Goal: Task Accomplishment & Management: Use online tool/utility

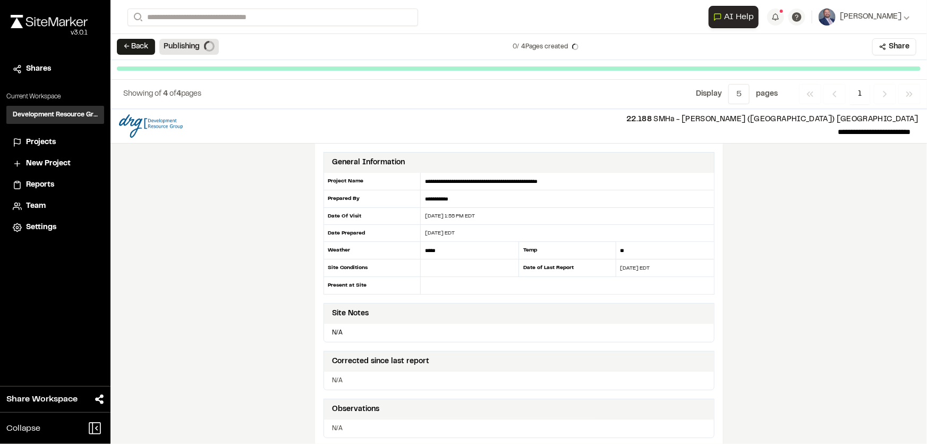
click at [145, 47] on button "← Back" at bounding box center [136, 47] width 38 height 16
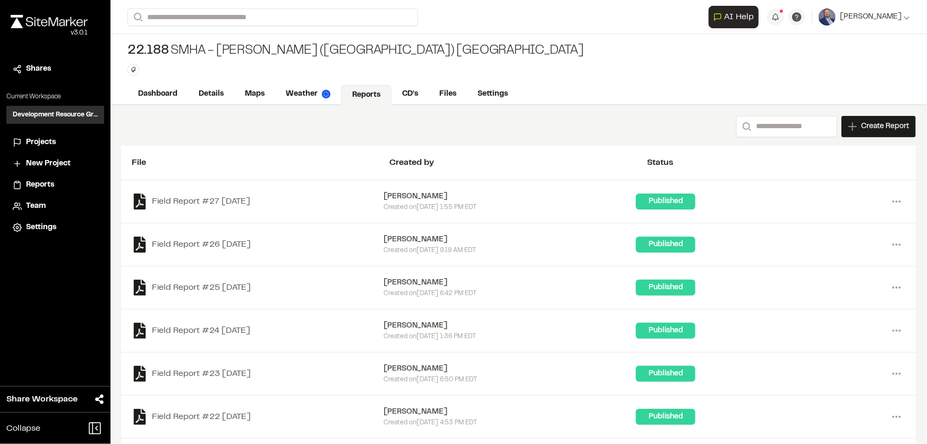
click at [48, 140] on span "Projects" at bounding box center [41, 143] width 30 height 12
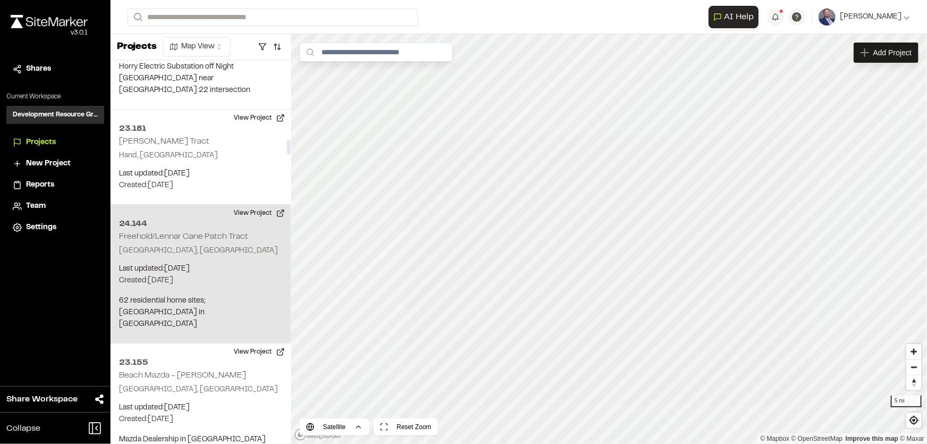
scroll to position [2463, 0]
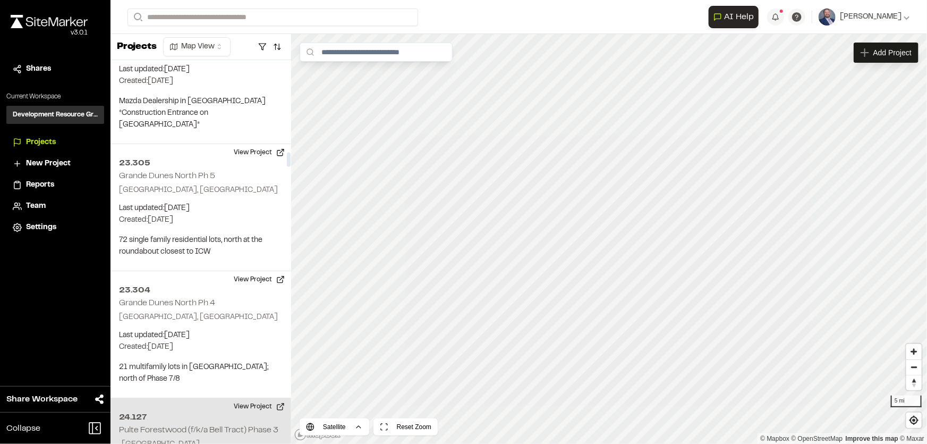
click at [213, 438] on p ", SC" at bounding box center [201, 444] width 164 height 12
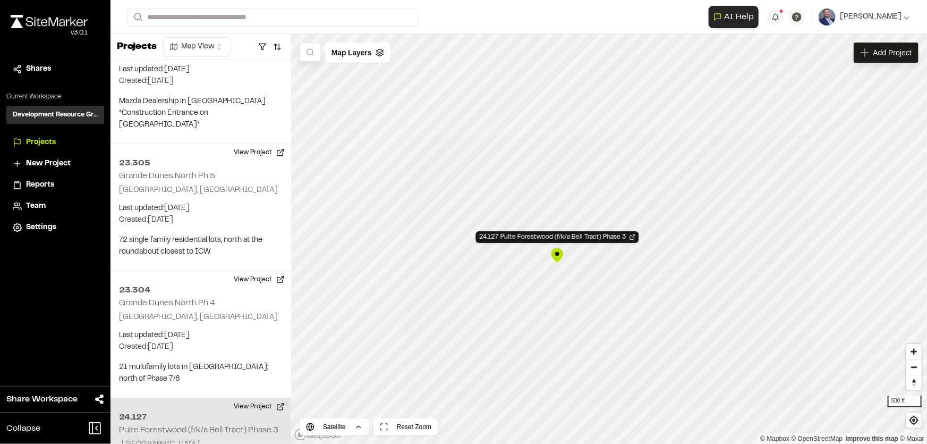
click at [557, 255] on div "24.127 Pulte Forestwood (f/k/a Bell Tract) Phase 3" at bounding box center [557, 255] width 16 height 16
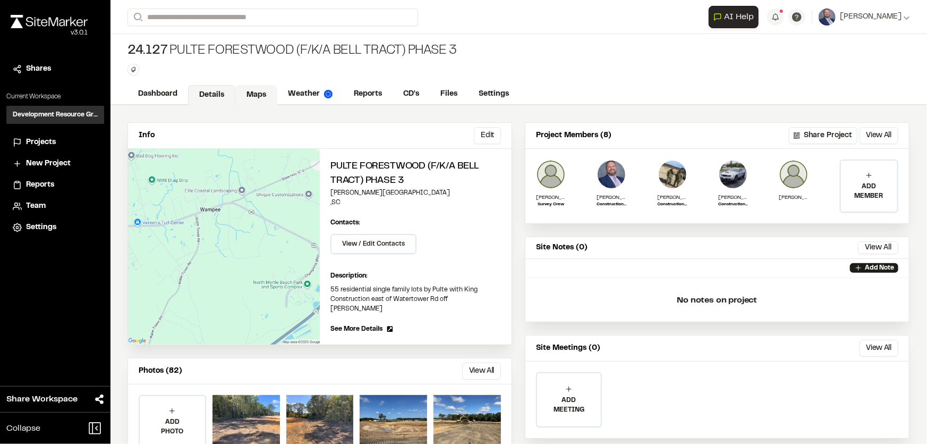
click at [260, 92] on link "Maps" at bounding box center [256, 95] width 42 height 20
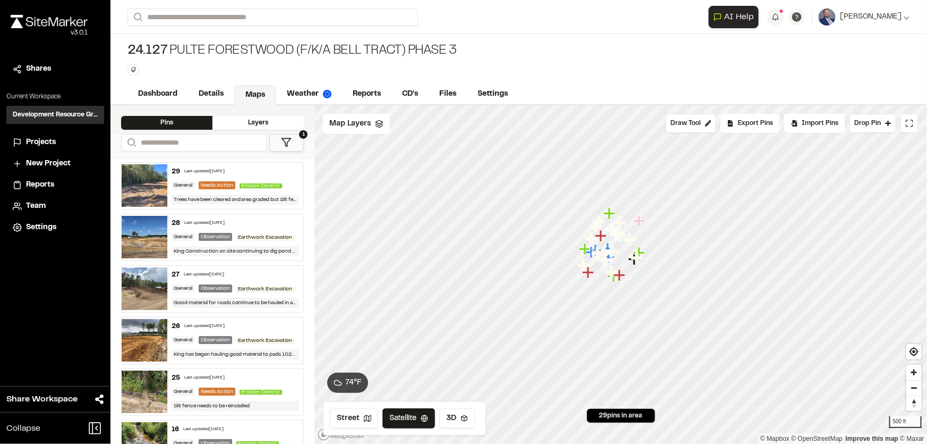
click at [233, 121] on div "Layers" at bounding box center [258, 123] width 91 height 14
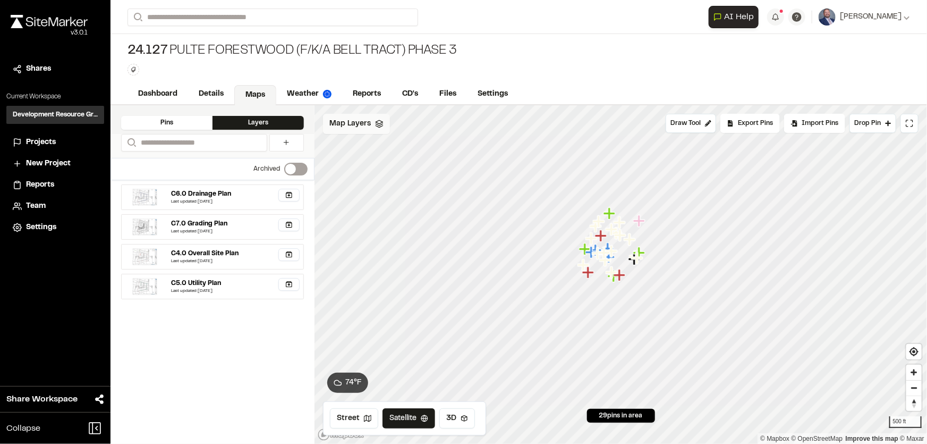
click at [383, 124] on div "Map Layers" at bounding box center [356, 124] width 67 height 20
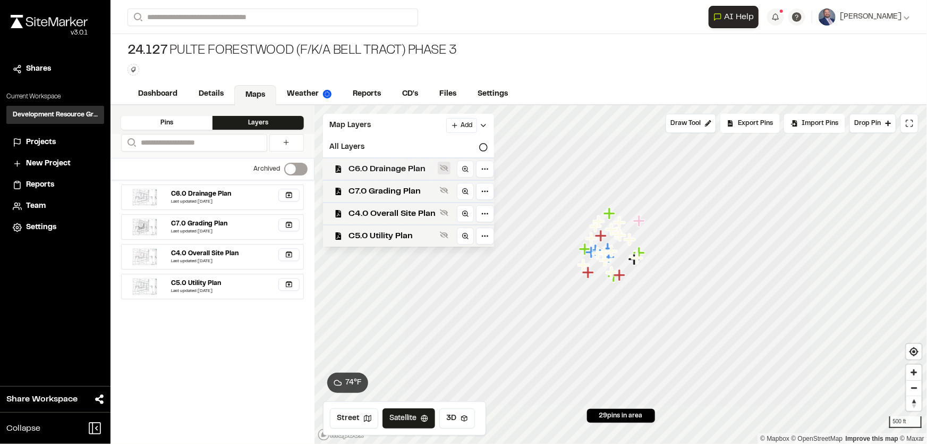
click at [446, 168] on icon at bounding box center [444, 168] width 9 height 7
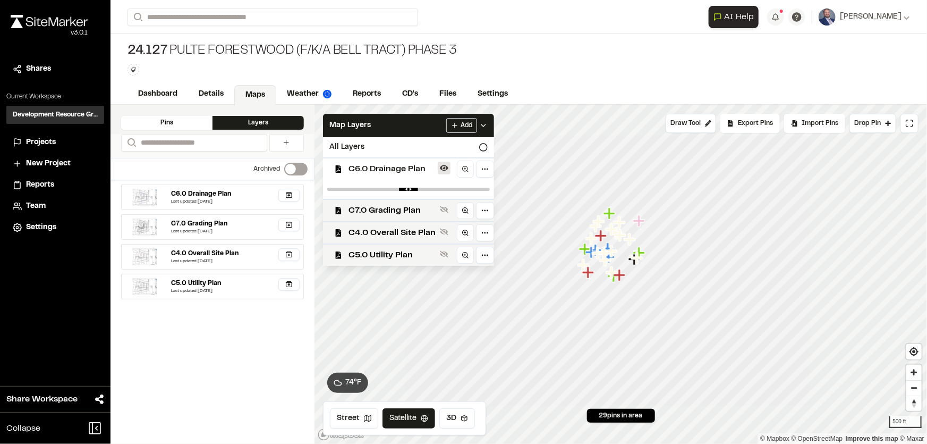
click at [446, 168] on icon at bounding box center [444, 168] width 9 height 6
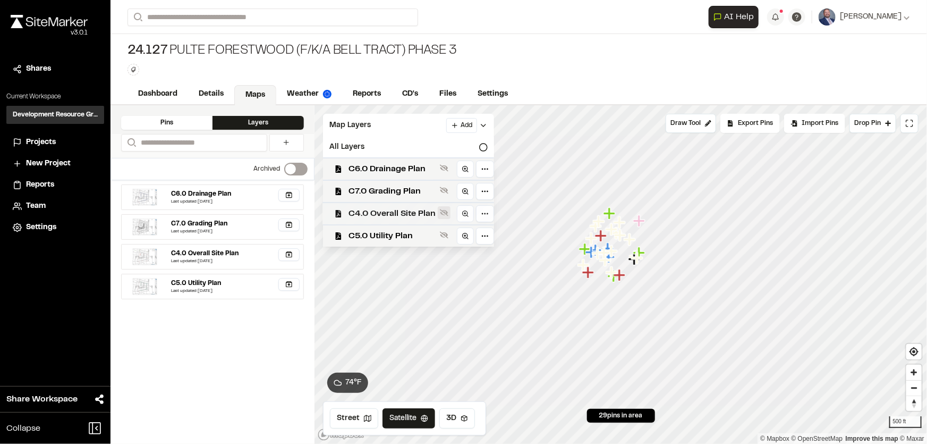
click at [440, 212] on icon at bounding box center [444, 212] width 9 height 9
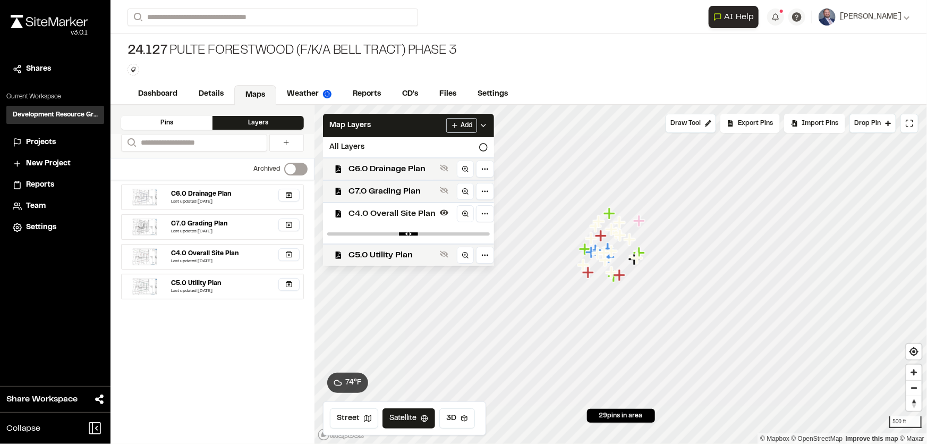
drag, startPoint x: 474, startPoint y: 232, endPoint x: 447, endPoint y: 233, distance: 26.6
click at [447, 233] on div at bounding box center [408, 233] width 171 height 19
drag, startPoint x: 471, startPoint y: 231, endPoint x: 466, endPoint y: 231, distance: 5.3
click at [466, 231] on div at bounding box center [408, 233] width 171 height 19
click at [475, 231] on div at bounding box center [408, 233] width 171 height 19
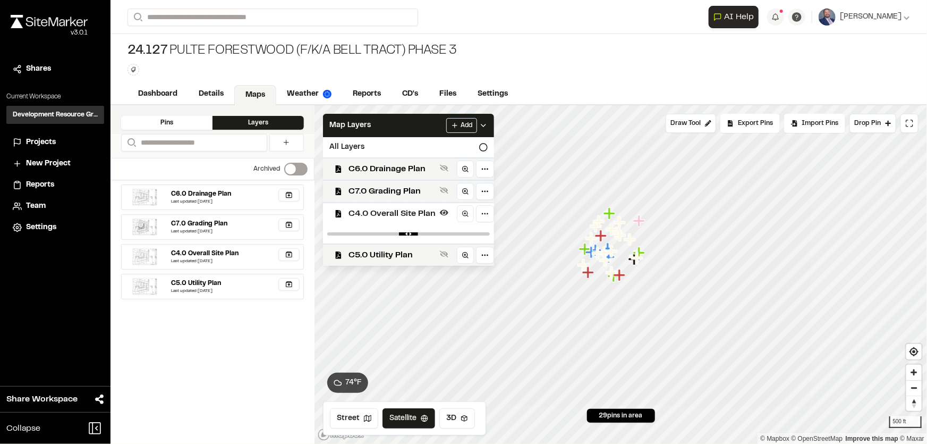
drag, startPoint x: 480, startPoint y: 231, endPoint x: 450, endPoint y: 233, distance: 29.8
click at [455, 233] on div at bounding box center [408, 233] width 171 height 19
click at [444, 233] on input "range" at bounding box center [408, 233] width 163 height 3
drag, startPoint x: 444, startPoint y: 232, endPoint x: 424, endPoint y: 233, distance: 19.7
click at [424, 233] on div at bounding box center [408, 233] width 171 height 19
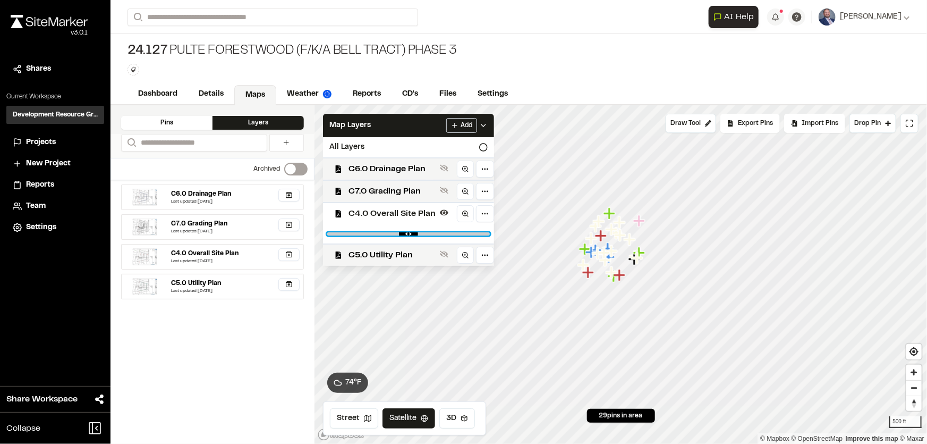
type input "****"
click at [424, 233] on input "range" at bounding box center [408, 233] width 163 height 3
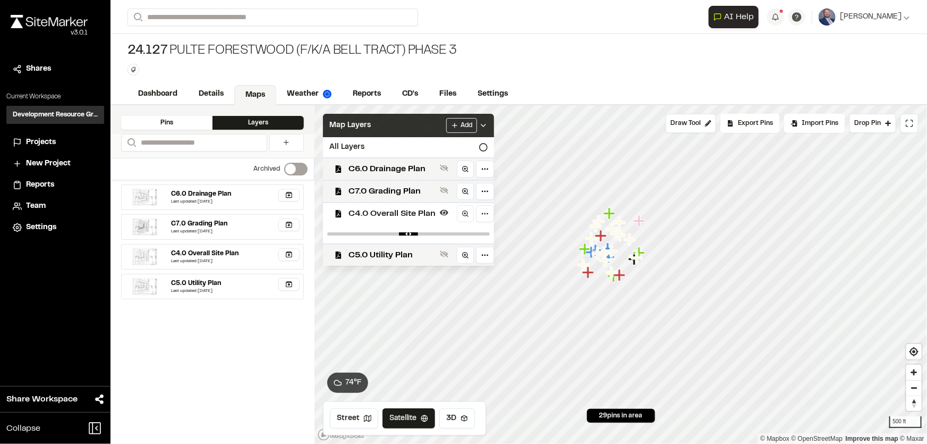
click at [488, 123] on div "Map Layers Add" at bounding box center [408, 125] width 171 height 23
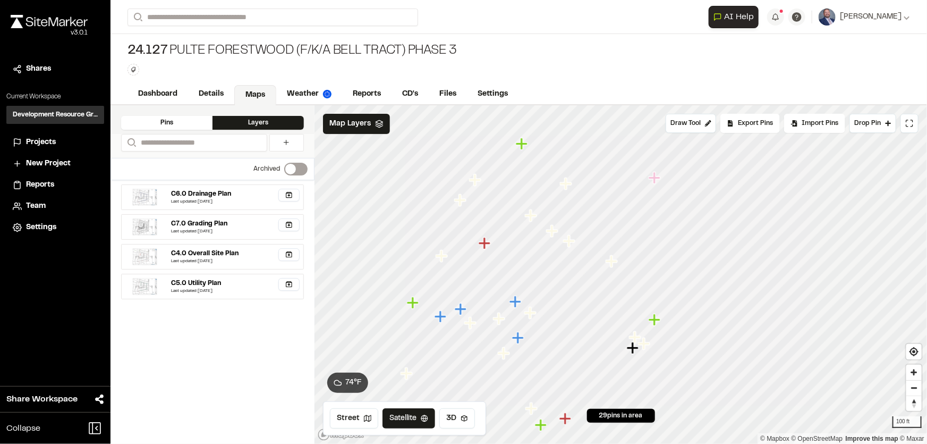
click at [522, 146] on icon "Map marker" at bounding box center [522, 144] width 12 height 12
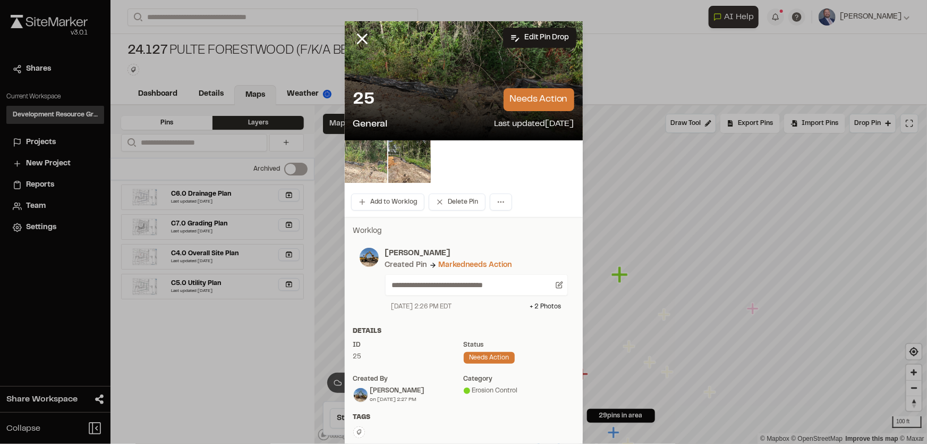
click at [380, 167] on img at bounding box center [366, 161] width 43 height 43
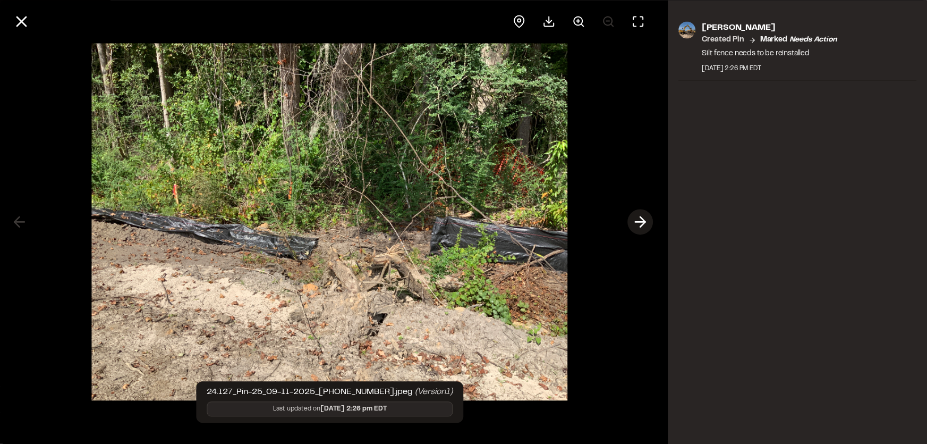
click at [635, 218] on icon at bounding box center [640, 222] width 17 height 18
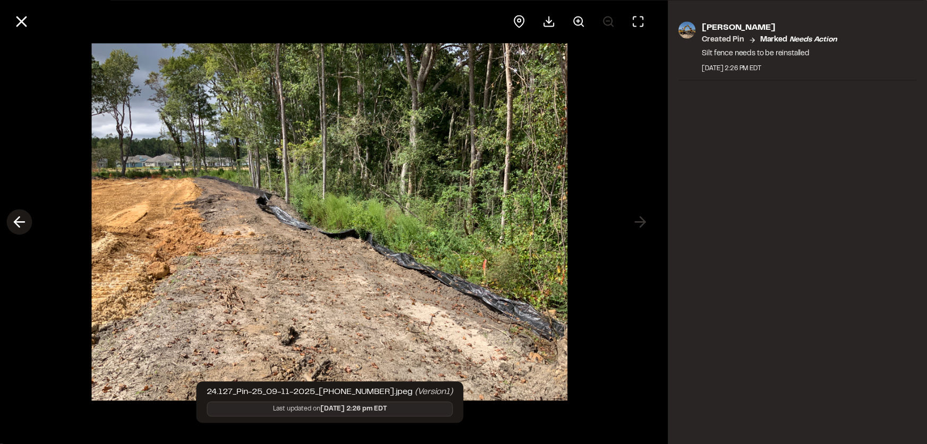
click at [20, 220] on icon at bounding box center [19, 222] width 17 height 18
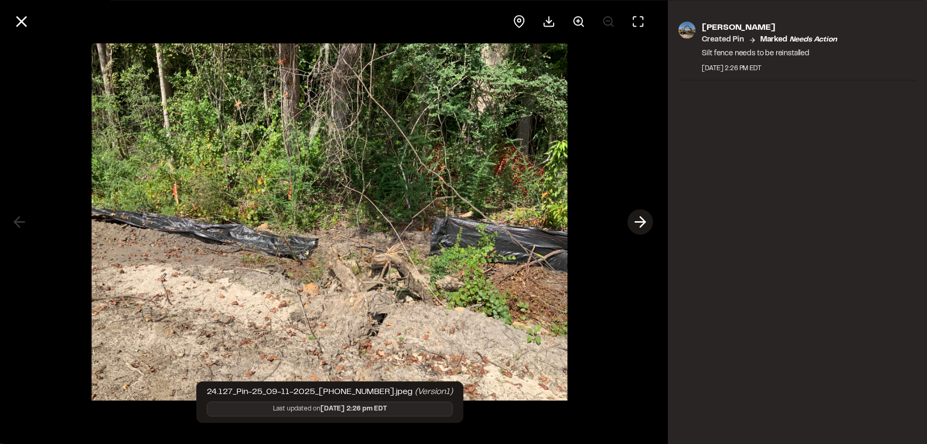
click at [638, 224] on icon at bounding box center [640, 222] width 17 height 18
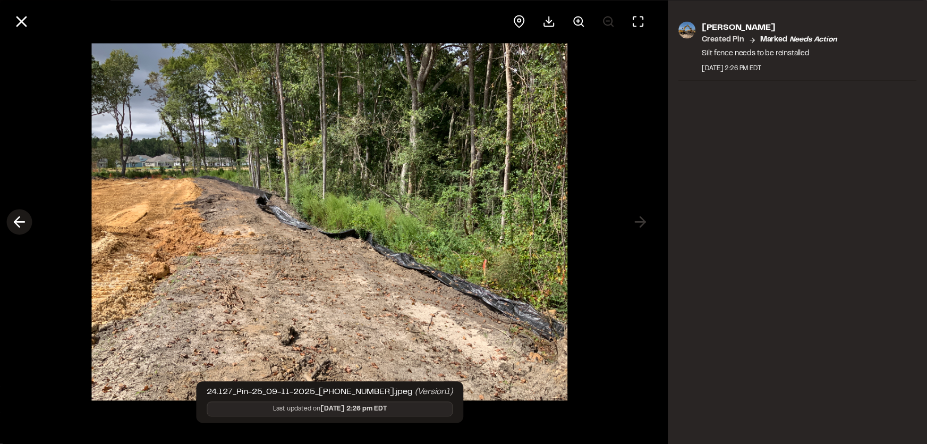
click at [20, 214] on icon at bounding box center [19, 222] width 17 height 18
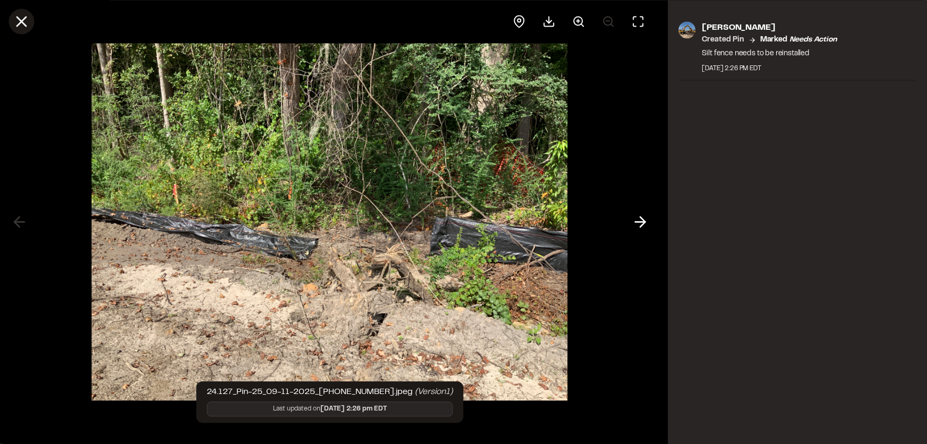
click at [27, 20] on icon at bounding box center [21, 21] width 18 height 18
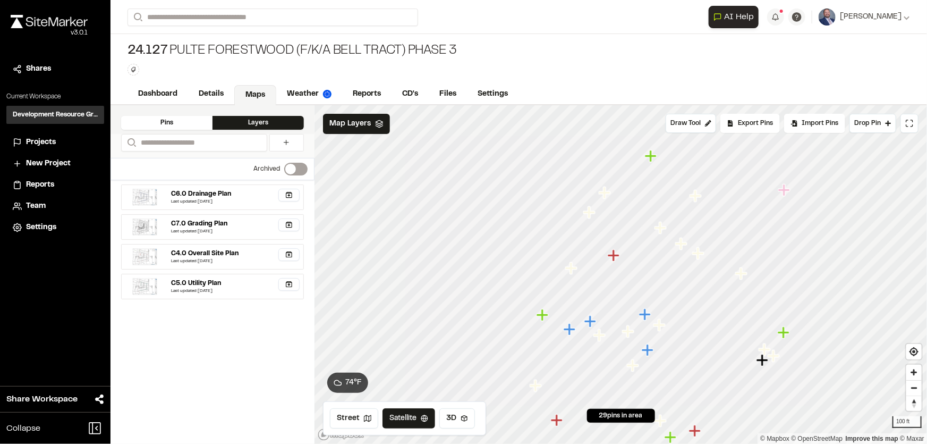
click at [615, 260] on icon "Map marker" at bounding box center [614, 255] width 12 height 12
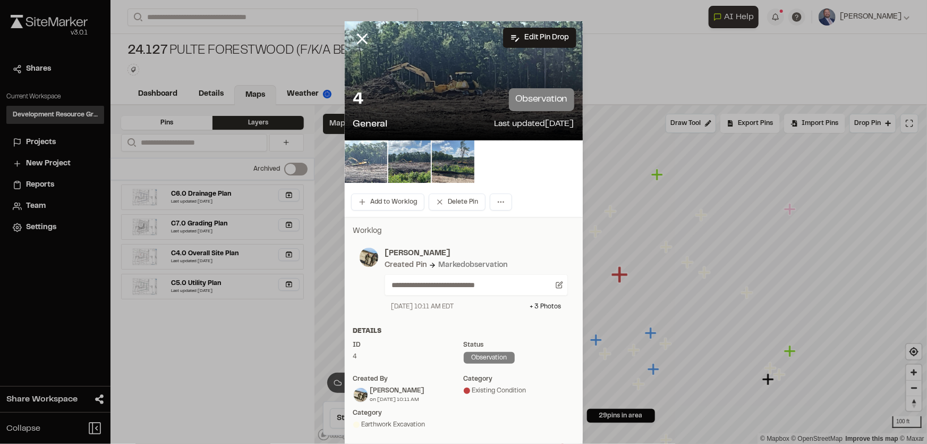
click at [366, 161] on img at bounding box center [366, 161] width 43 height 43
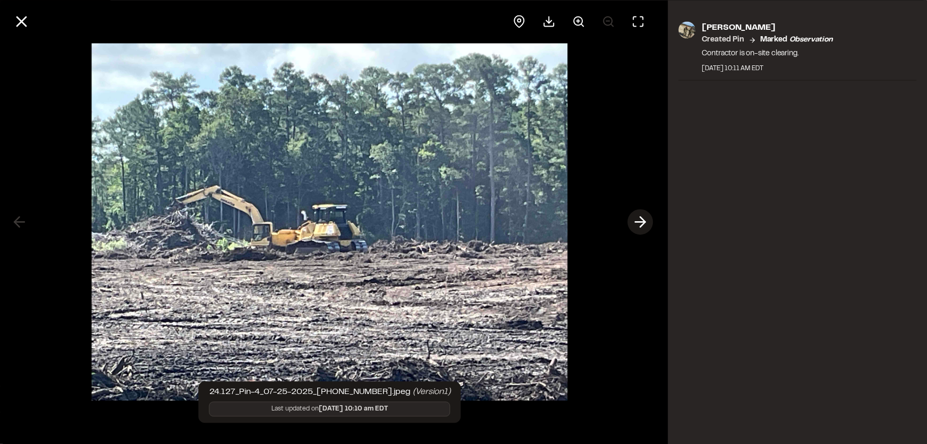
click at [642, 213] on icon at bounding box center [640, 222] width 17 height 18
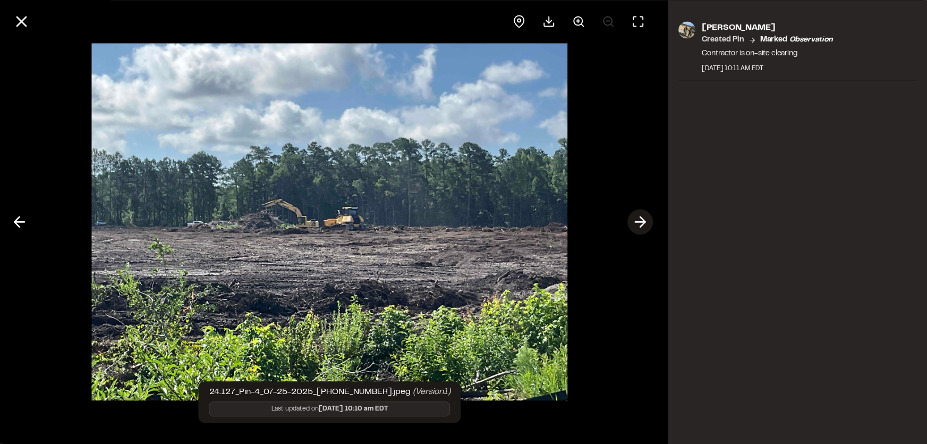
click at [642, 213] on icon at bounding box center [640, 222] width 17 height 18
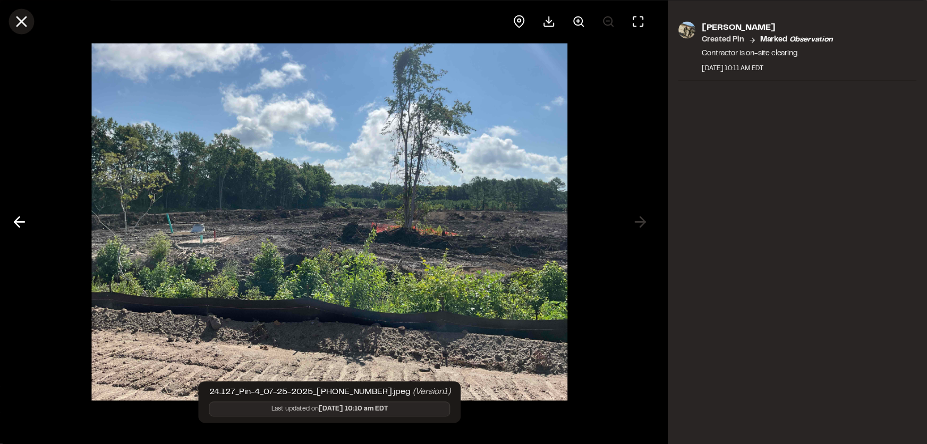
click at [22, 16] on icon at bounding box center [21, 21] width 18 height 18
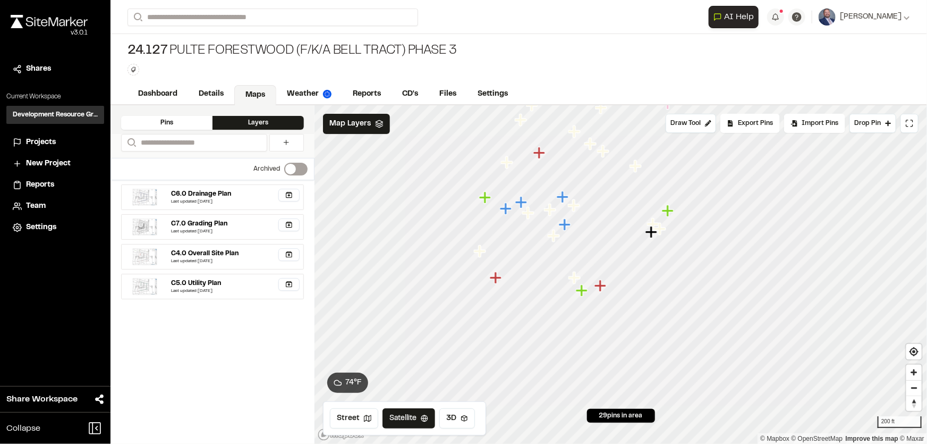
click at [564, 200] on icon "Map marker" at bounding box center [563, 197] width 12 height 12
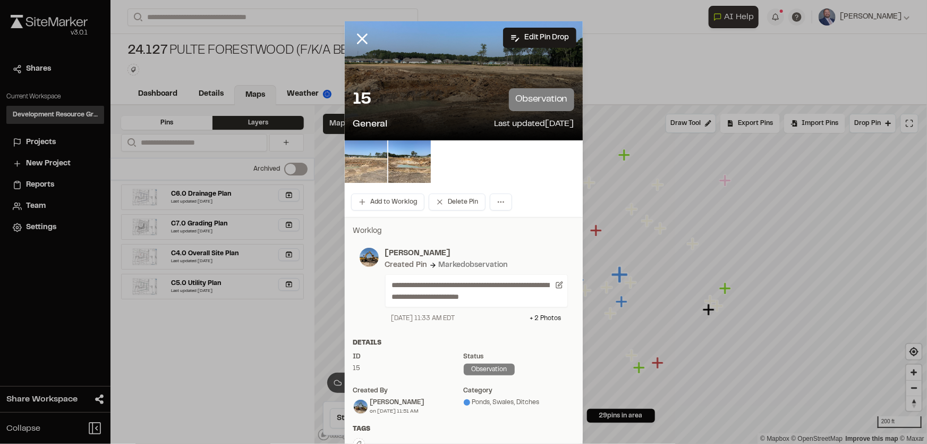
click at [353, 169] on img at bounding box center [366, 161] width 43 height 43
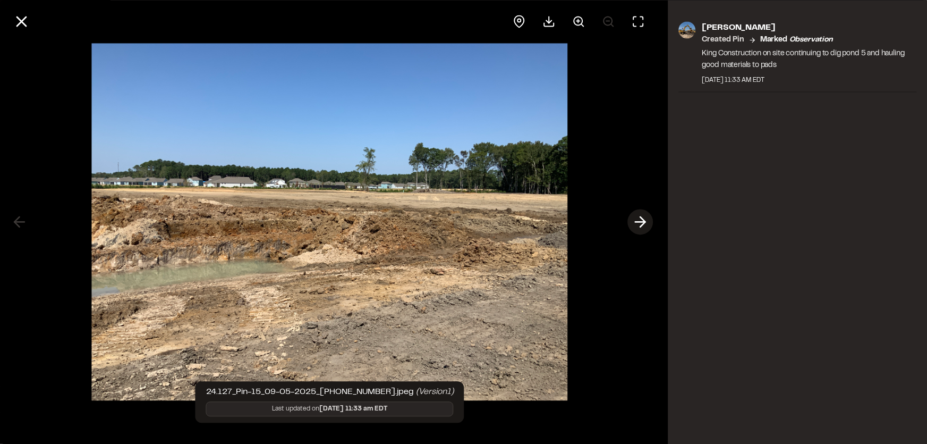
click at [638, 222] on line at bounding box center [641, 222] width 10 height 0
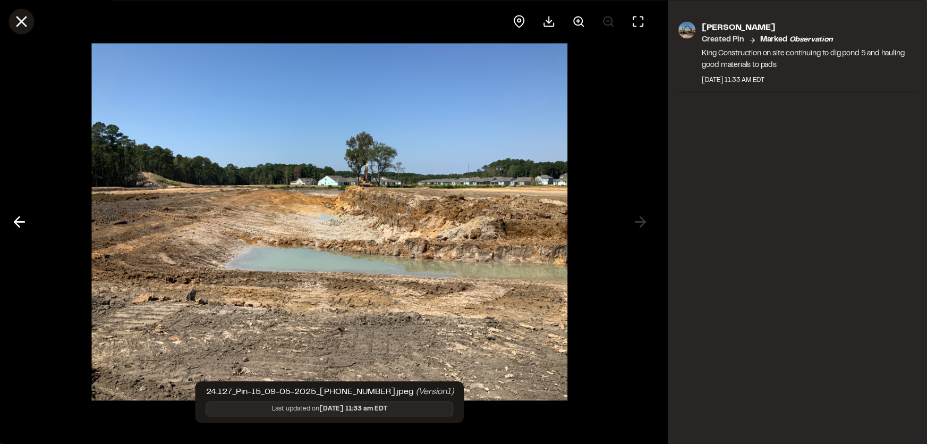
click at [24, 18] on line at bounding box center [21, 21] width 9 height 9
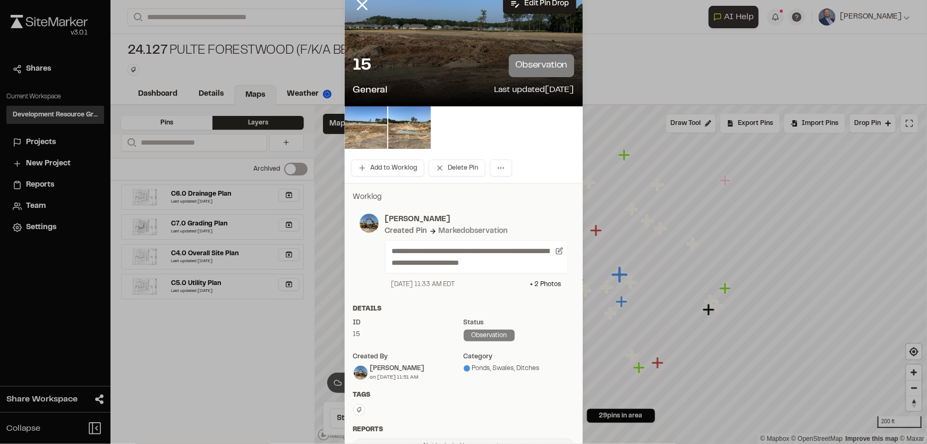
scroll to position [48, 0]
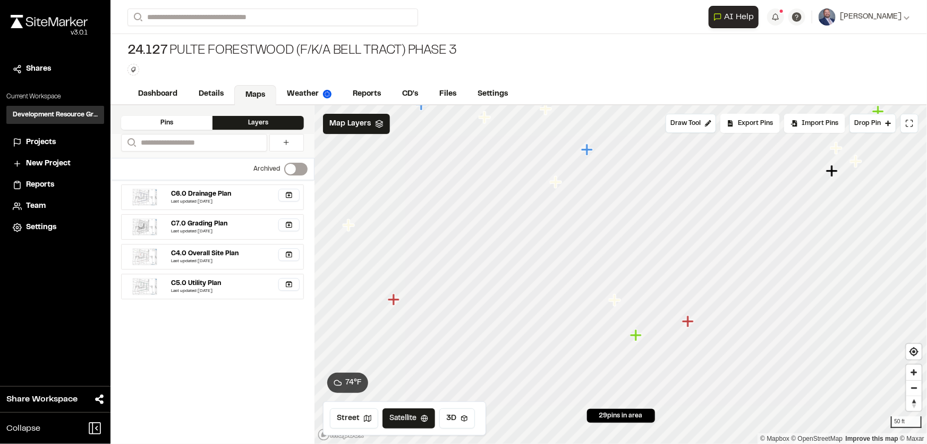
click at [638, 338] on icon "Map marker" at bounding box center [637, 335] width 14 height 14
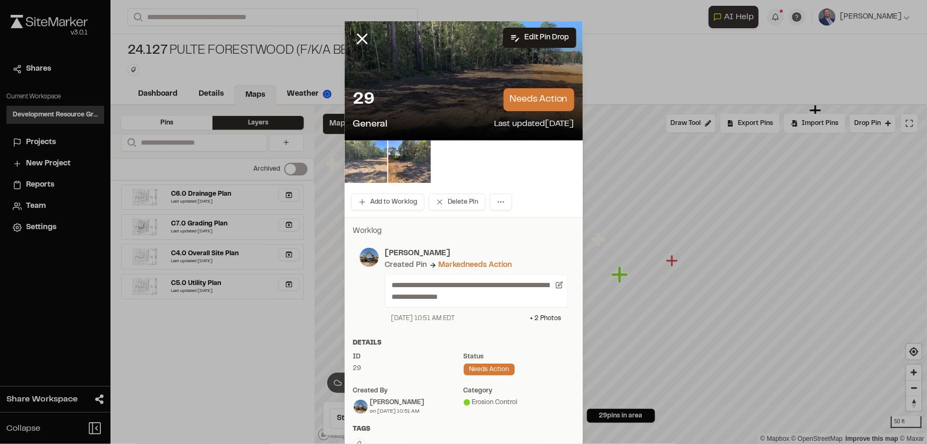
click at [369, 156] on img at bounding box center [366, 161] width 43 height 43
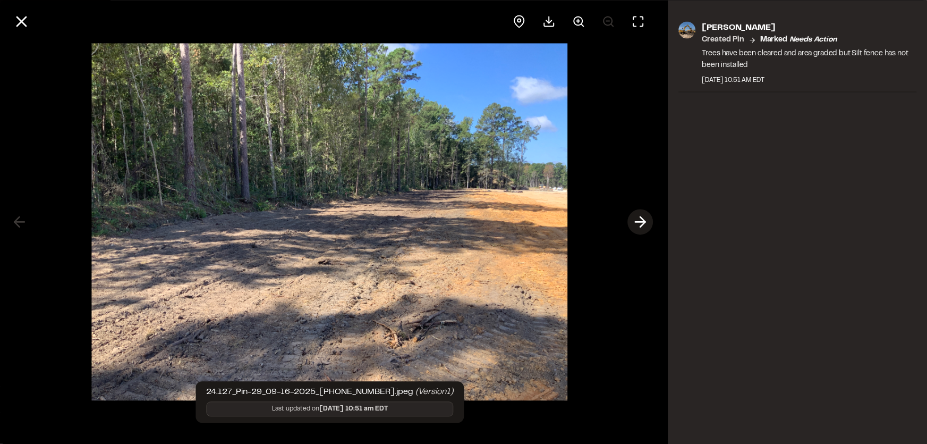
click at [647, 218] on icon at bounding box center [640, 222] width 17 height 18
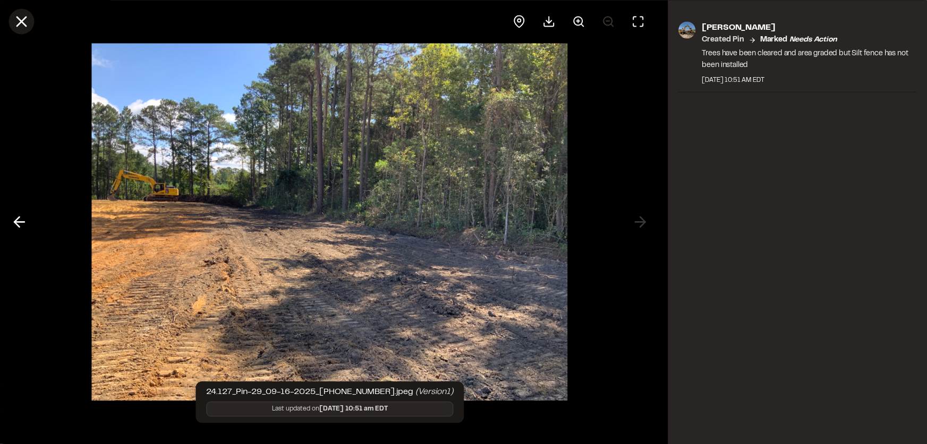
click at [27, 22] on icon at bounding box center [21, 21] width 18 height 18
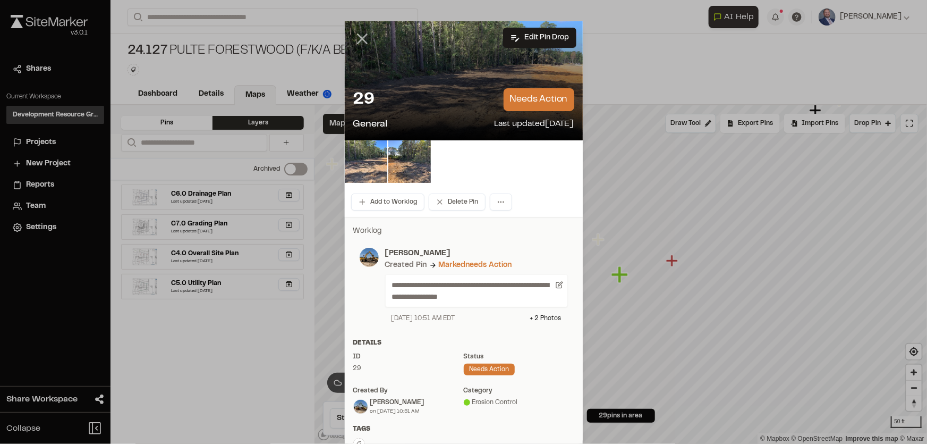
click at [359, 37] on icon at bounding box center [362, 39] width 18 height 18
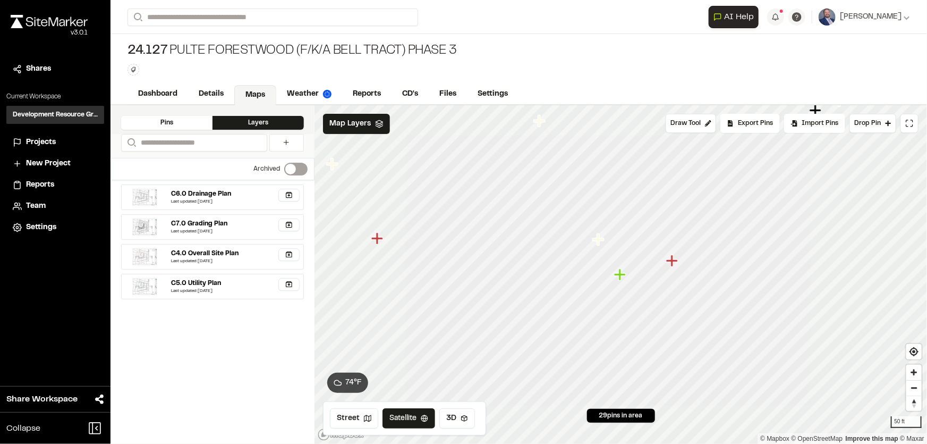
click at [262, 194] on div "C6.0 Drainage Plan" at bounding box center [236, 194] width 128 height 10
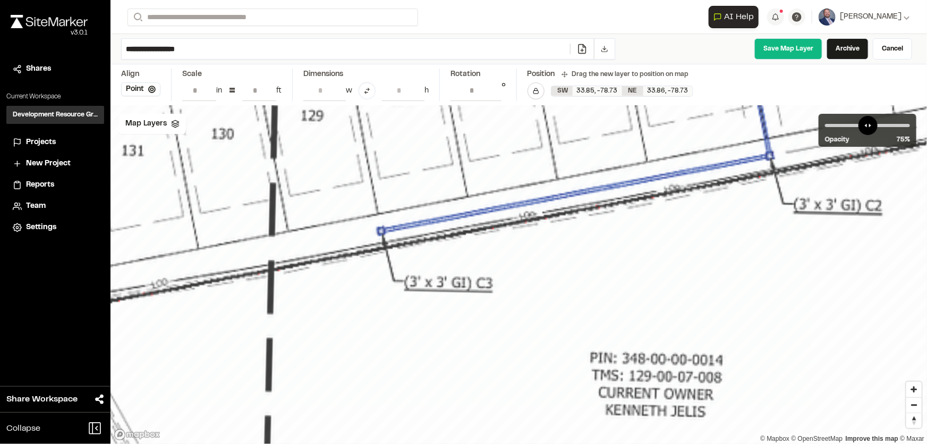
drag, startPoint x: 470, startPoint y: 402, endPoint x: 486, endPoint y: 239, distance: 164.5
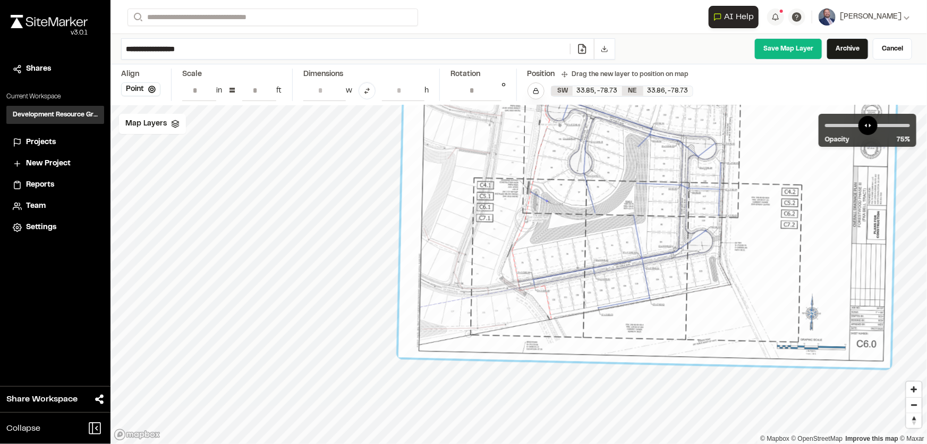
click at [536, 89] on icon at bounding box center [536, 91] width 6 height 6
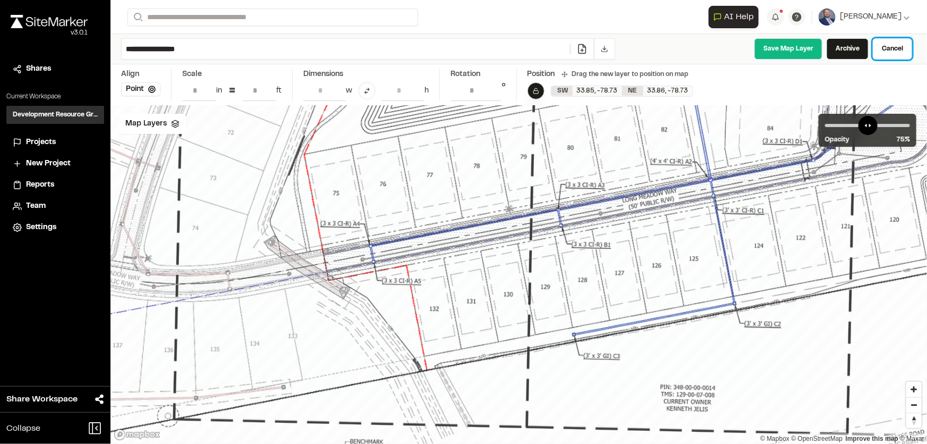
click at [888, 54] on link "Cancel" at bounding box center [892, 48] width 39 height 21
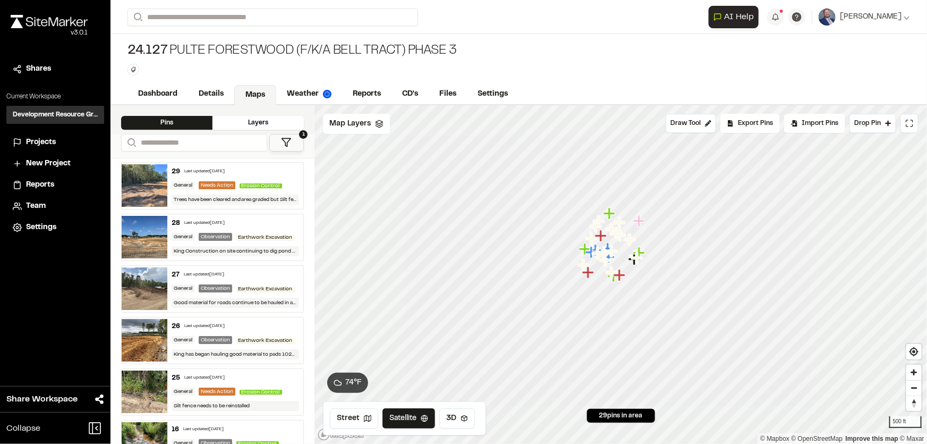
click at [256, 121] on div "Layers" at bounding box center [258, 123] width 91 height 14
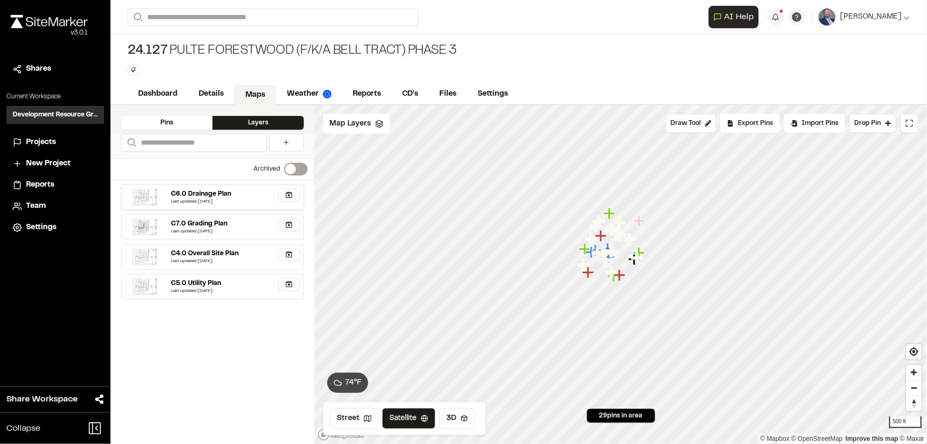
click at [223, 195] on div "C6.0 Drainage Plan" at bounding box center [202, 194] width 60 height 10
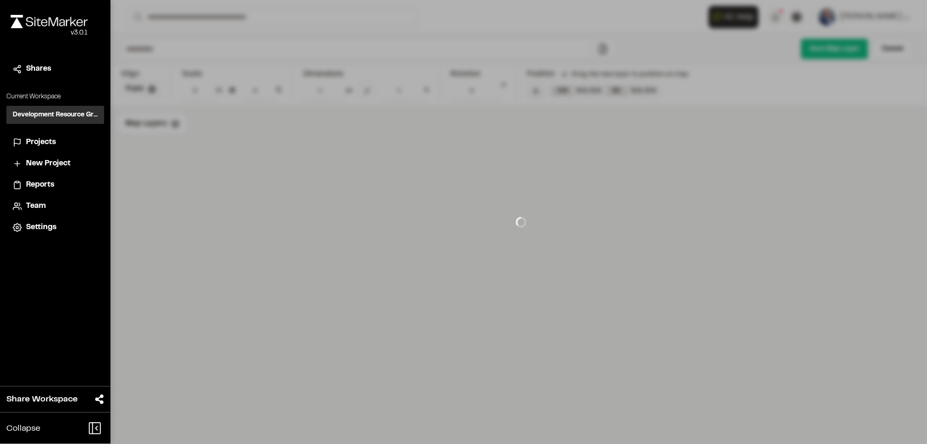
type input "**********"
type input "**"
type input "****"
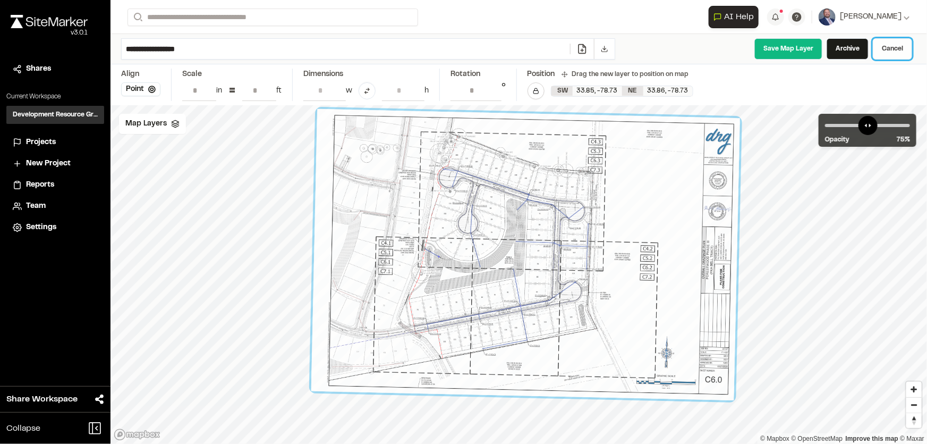
click at [894, 50] on link "Cancel" at bounding box center [892, 48] width 39 height 21
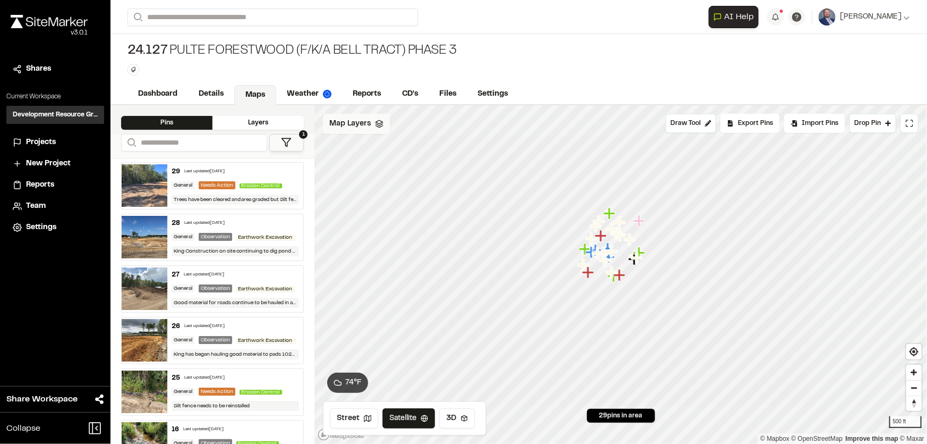
click at [373, 119] on div "Map Layers" at bounding box center [356, 124] width 67 height 20
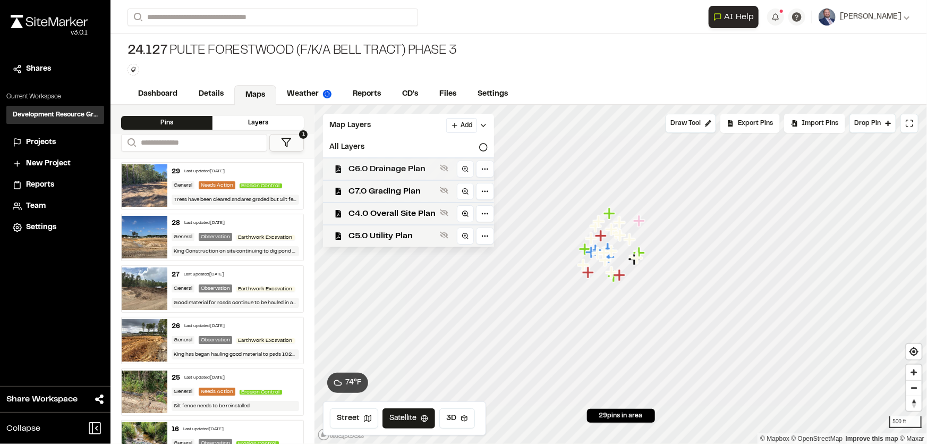
click at [418, 169] on span "C6.0 Drainage Plan" at bounding box center [392, 169] width 87 height 13
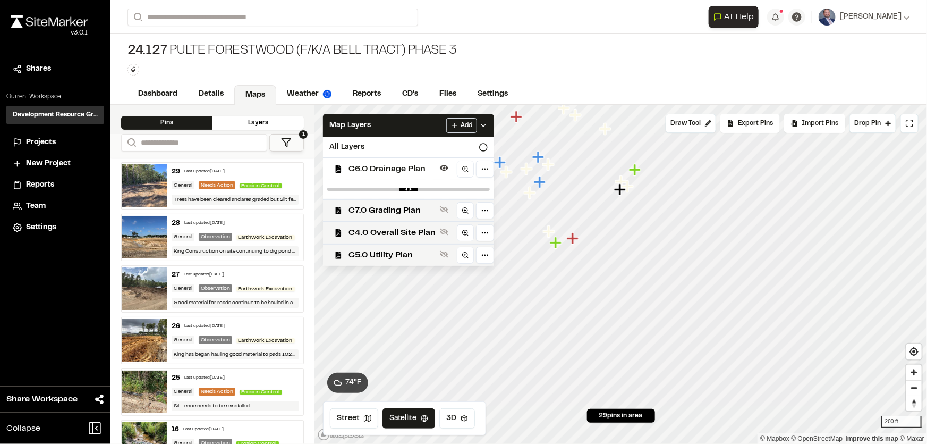
drag, startPoint x: 484, startPoint y: 120, endPoint x: 505, endPoint y: 177, distance: 61.2
click at [485, 120] on div "Add" at bounding box center [466, 125] width 41 height 15
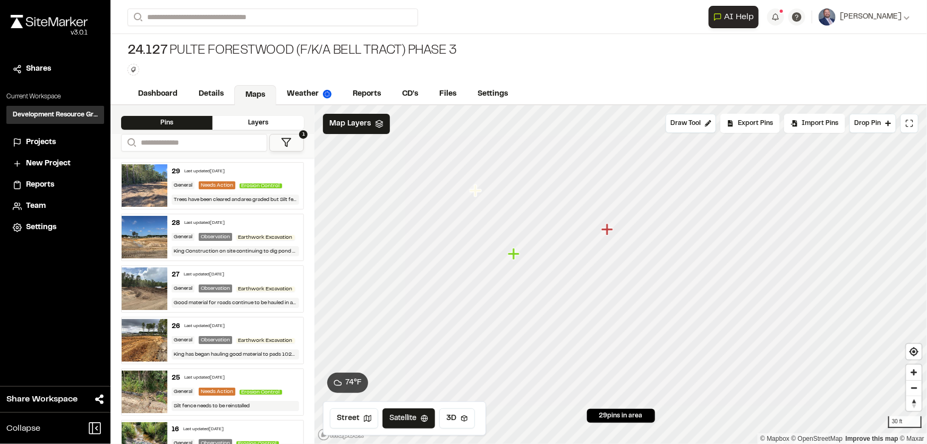
click at [608, 230] on icon "Map marker" at bounding box center [607, 229] width 12 height 12
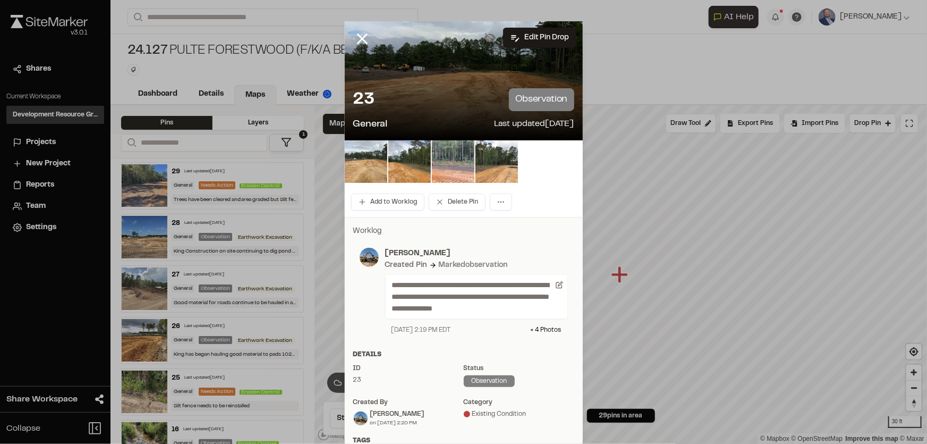
click at [372, 158] on img at bounding box center [366, 161] width 43 height 43
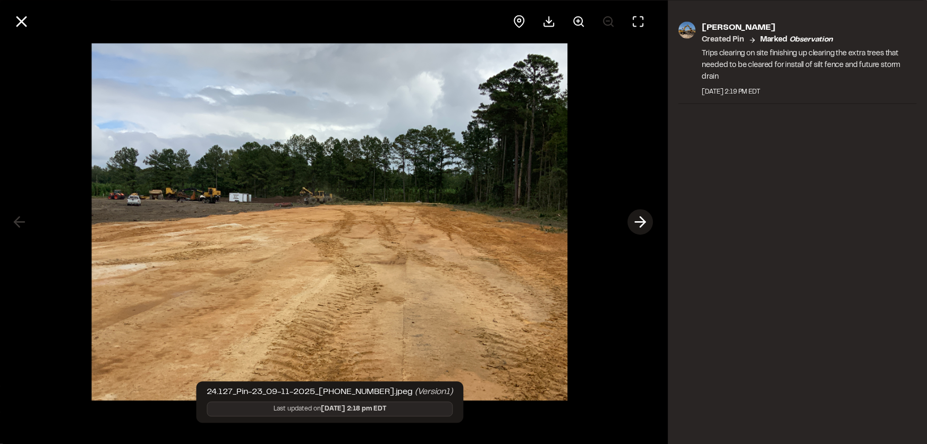
click at [637, 218] on icon at bounding box center [640, 222] width 17 height 18
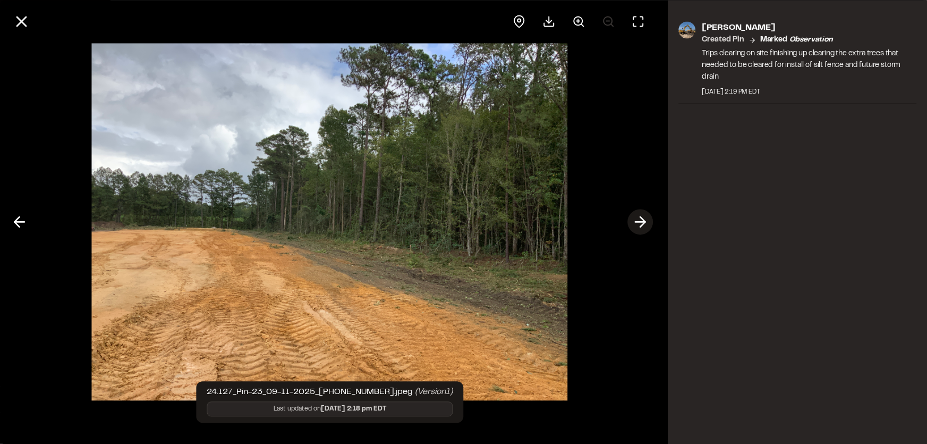
click at [634, 220] on icon at bounding box center [640, 222] width 17 height 18
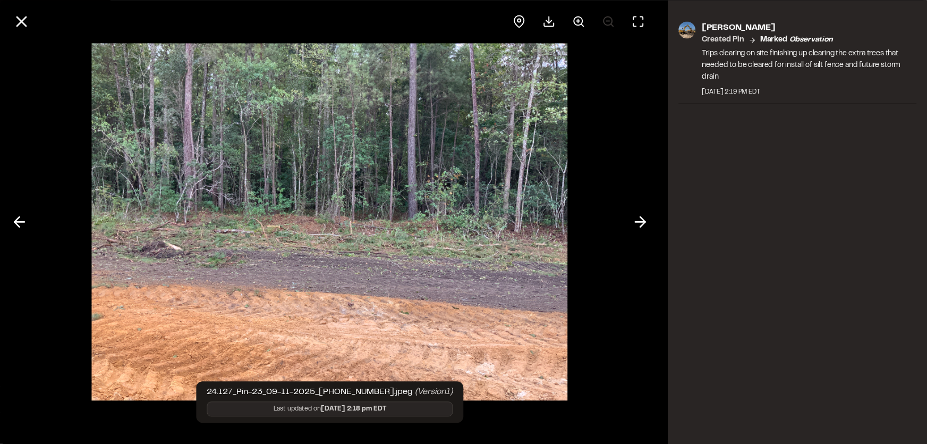
click at [632, 215] on button at bounding box center [641, 222] width 26 height 26
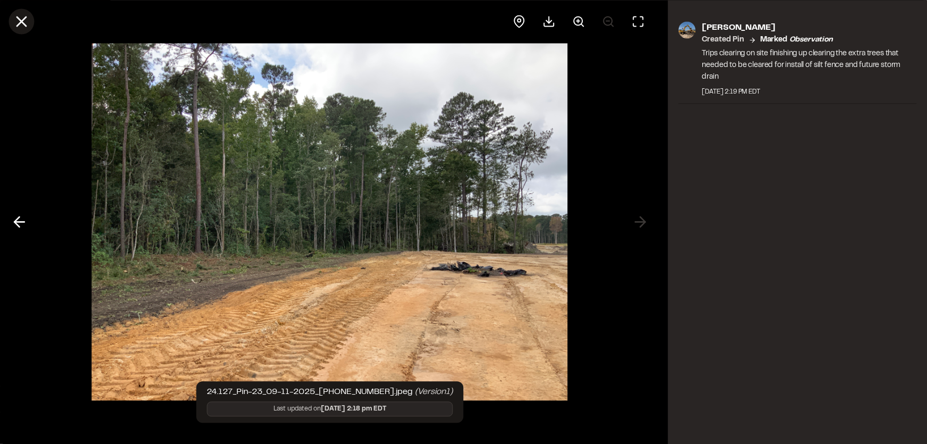
click at [18, 20] on icon at bounding box center [21, 21] width 18 height 18
